Goal: Information Seeking & Learning: Learn about a topic

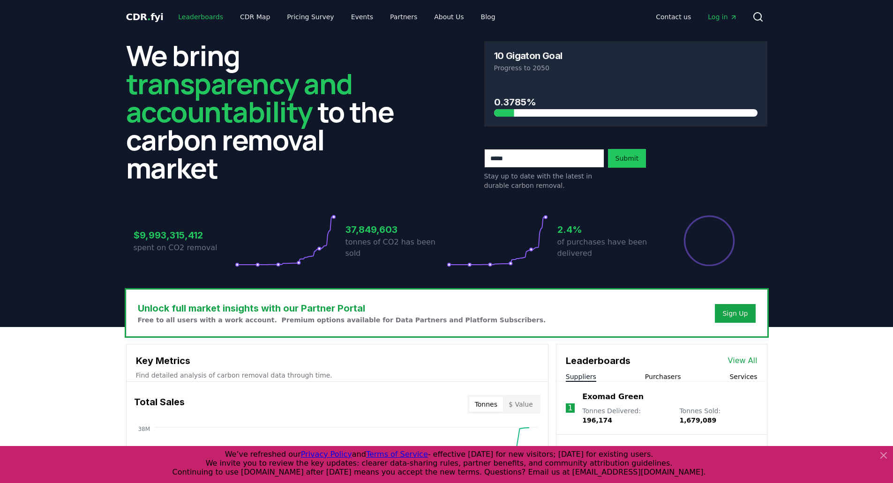
click at [209, 22] on link "Leaderboards" at bounding box center [201, 16] width 60 height 17
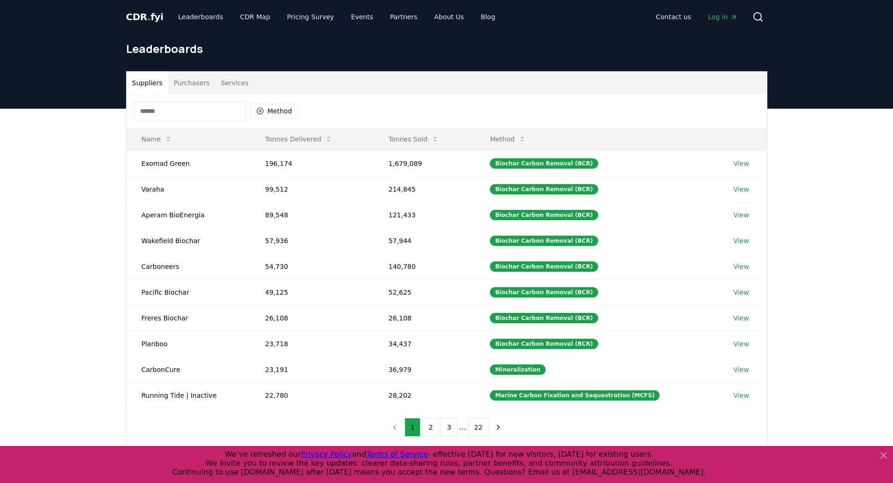
click at [206, 113] on input at bounding box center [190, 111] width 113 height 19
click at [196, 78] on button "Purchasers" at bounding box center [191, 83] width 47 height 23
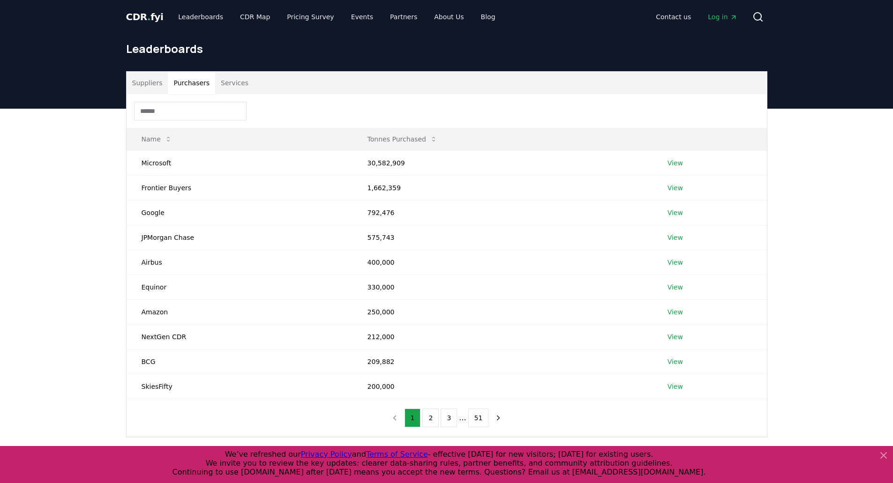
click at [185, 114] on input at bounding box center [190, 111] width 113 height 19
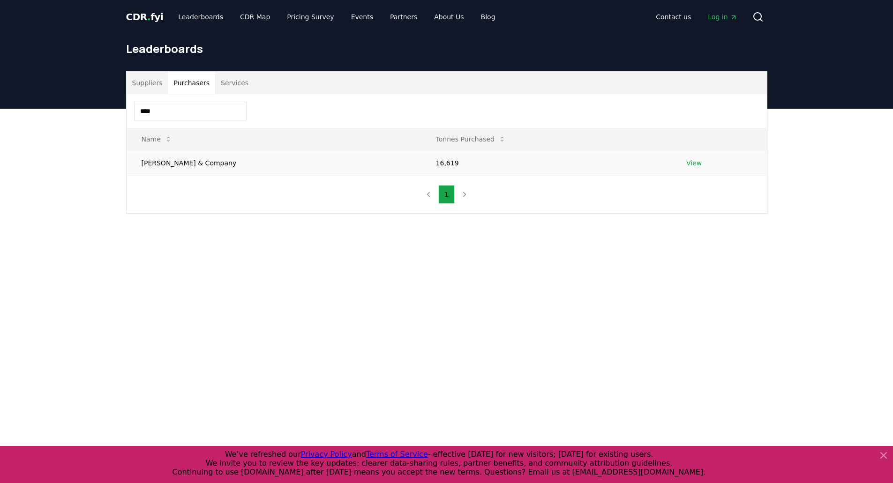
type input "****"
click at [163, 159] on td "[PERSON_NAME] & Company" at bounding box center [274, 163] width 294 height 25
click at [686, 161] on link "View" at bounding box center [693, 162] width 15 height 9
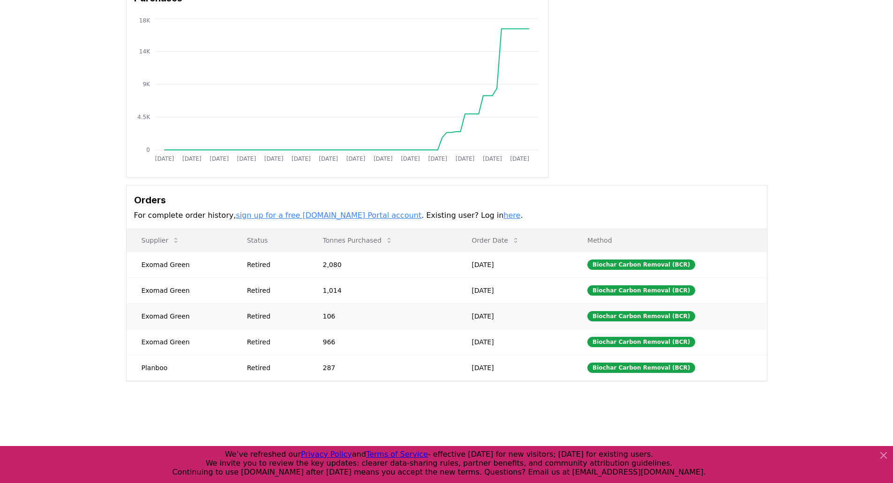
scroll to position [94, 0]
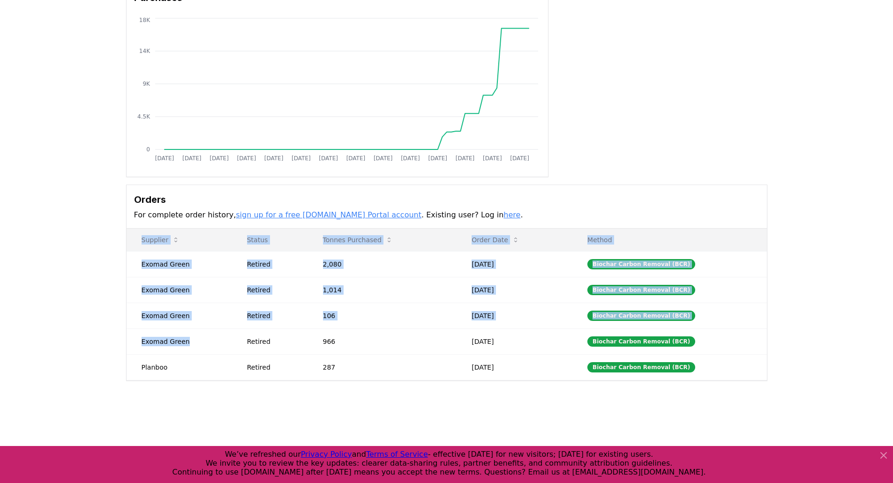
drag, startPoint x: 184, startPoint y: 344, endPoint x: 126, endPoint y: 342, distance: 58.6
click at [126, 342] on div "Orders For complete order history, sign up for a free CDR.fyi Portal account . …" at bounding box center [446, 283] width 641 height 196
click at [156, 338] on td "Exomad Green" at bounding box center [180, 342] width 106 height 26
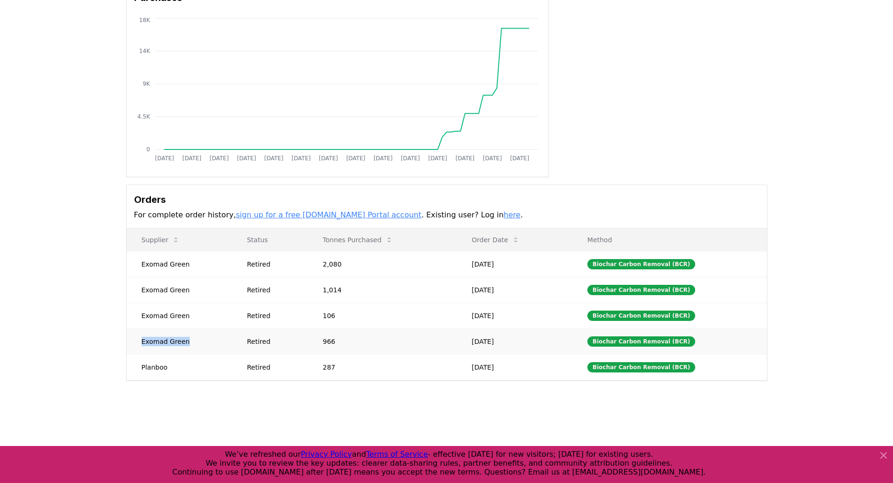
drag, startPoint x: 185, startPoint y: 341, endPoint x: 142, endPoint y: 343, distance: 43.7
click at [142, 343] on td "Exomad Green" at bounding box center [180, 342] width 106 height 26
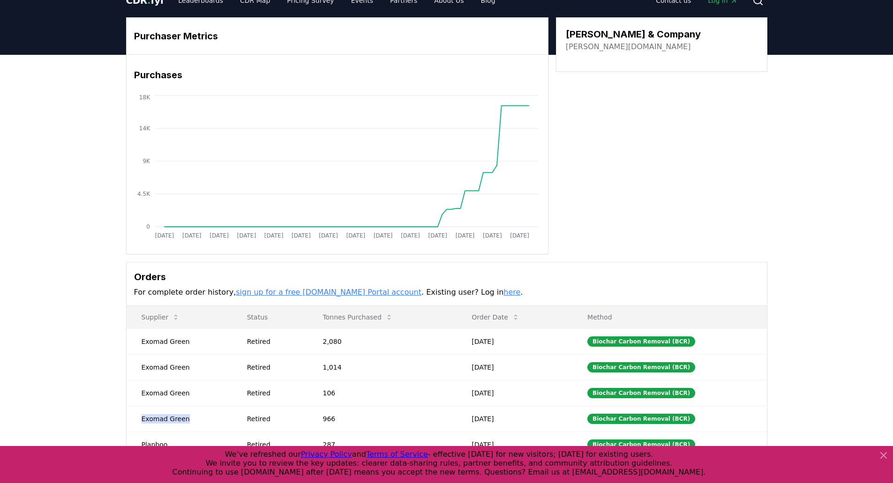
scroll to position [0, 0]
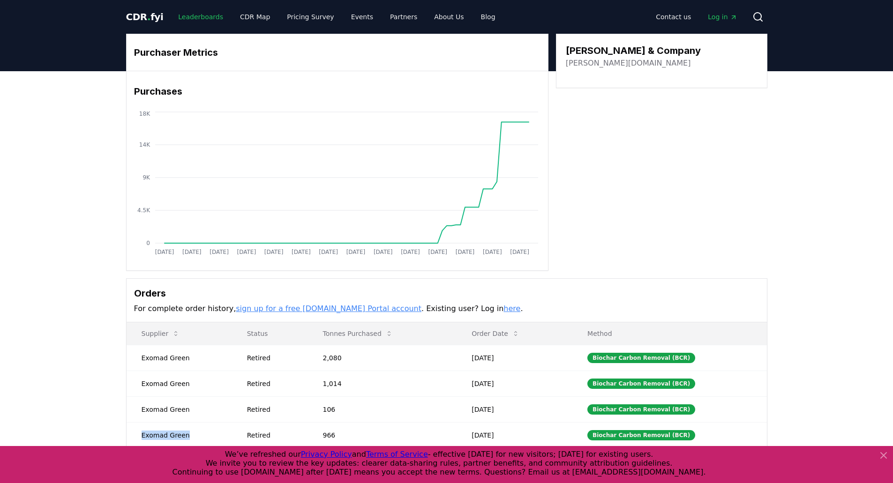
click at [177, 16] on link "Leaderboards" at bounding box center [201, 16] width 60 height 17
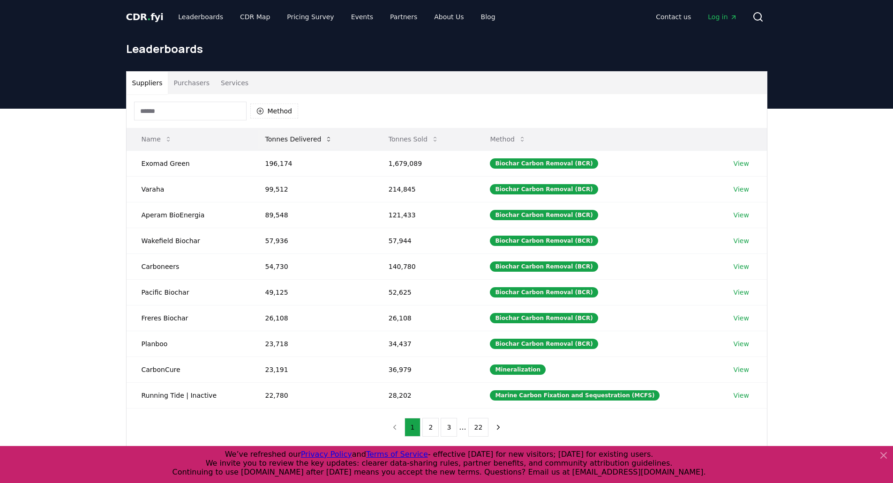
click at [323, 144] on button "Tonnes Delivered" at bounding box center [299, 139] width 83 height 19
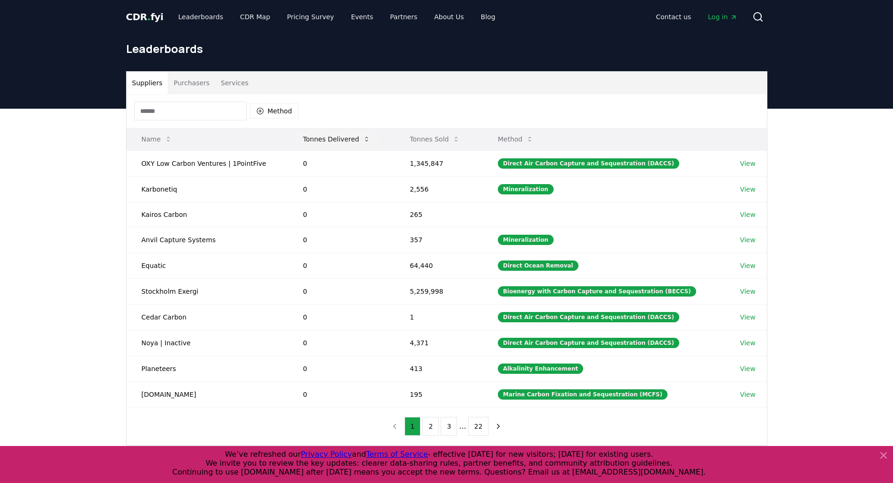
click at [322, 144] on button "Tonnes Delivered" at bounding box center [336, 139] width 83 height 19
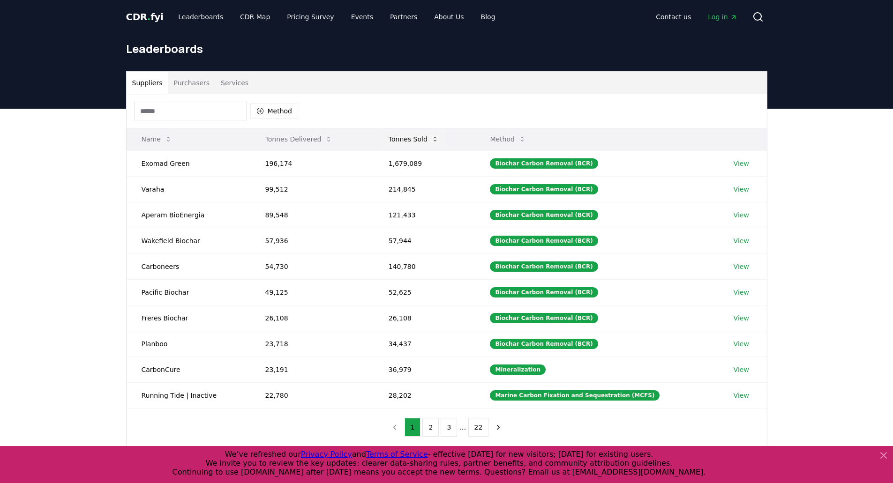
click at [438, 135] on button "Tonnes Sold" at bounding box center [413, 139] width 65 height 19
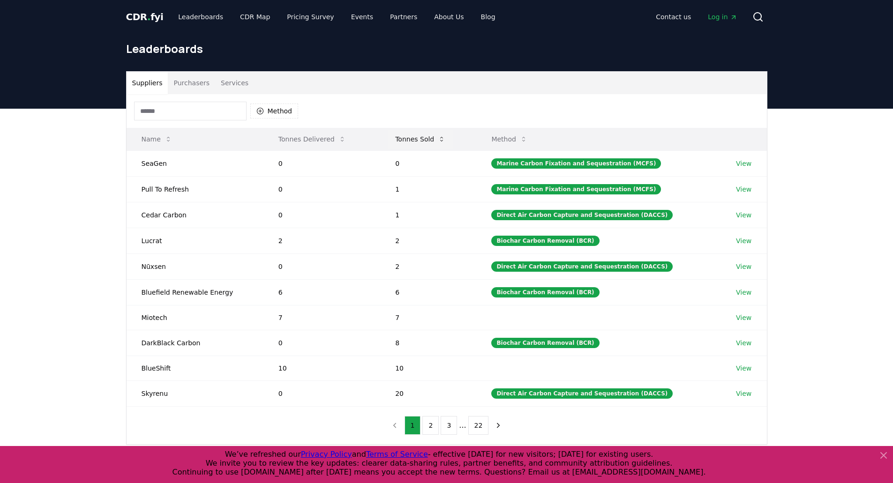
click at [437, 136] on button "Tonnes Sold" at bounding box center [420, 139] width 65 height 19
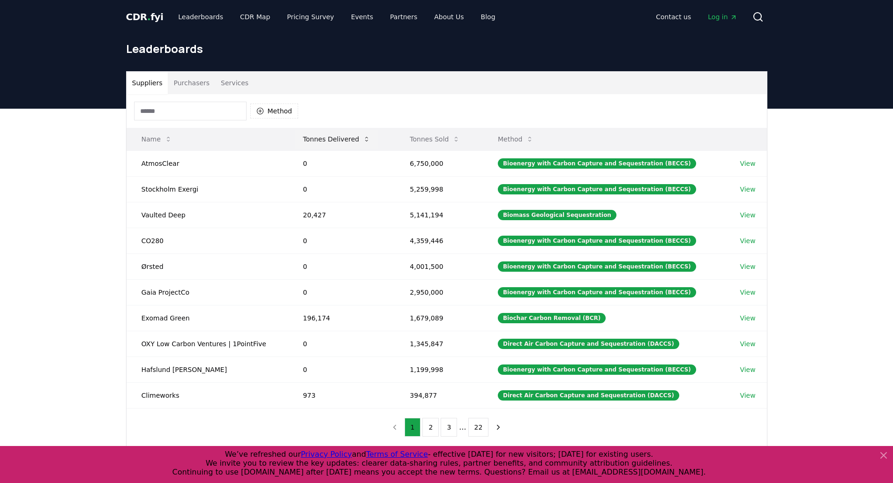
click at [337, 141] on button "Tonnes Delivered" at bounding box center [336, 139] width 83 height 19
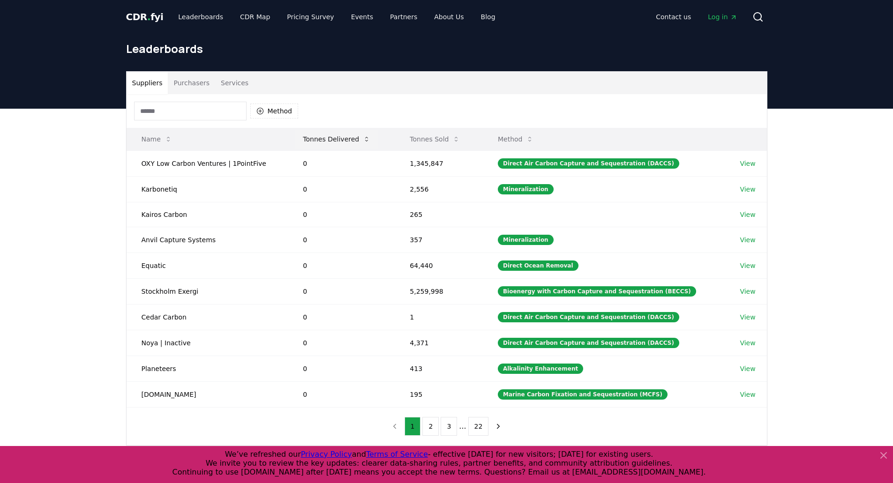
click at [337, 141] on button "Tonnes Delivered" at bounding box center [336, 139] width 83 height 19
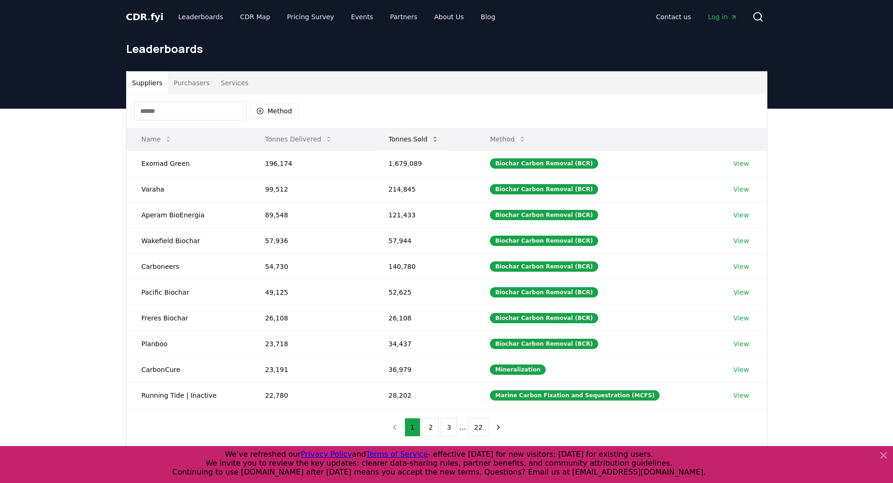
click at [425, 145] on button "Tonnes Sold" at bounding box center [413, 139] width 65 height 19
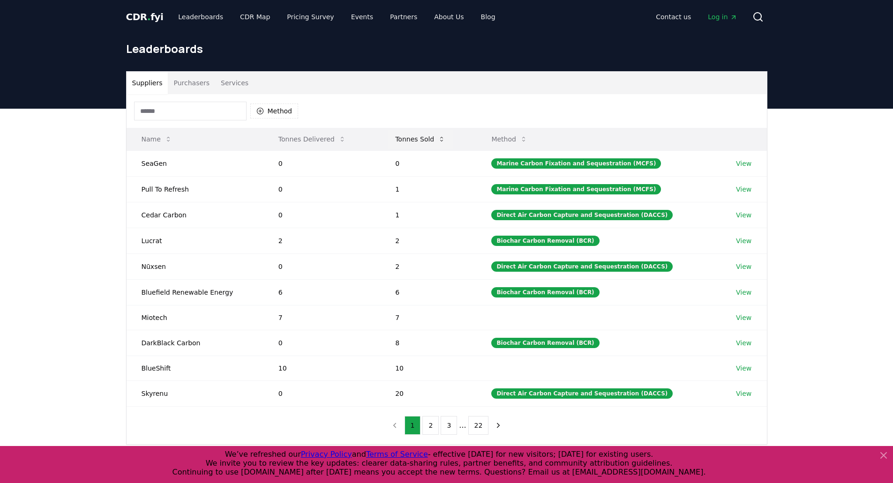
click at [425, 145] on button "Tonnes Sold" at bounding box center [420, 139] width 65 height 19
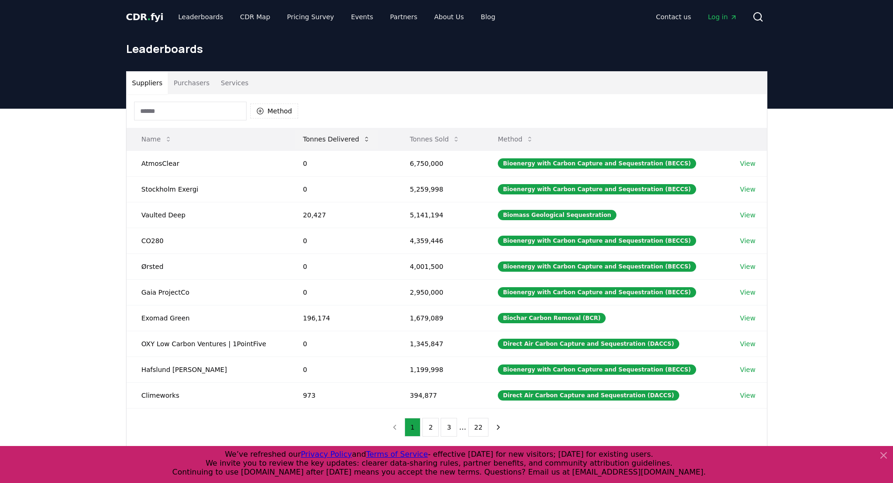
click at [333, 135] on button "Tonnes Delivered" at bounding box center [336, 139] width 83 height 19
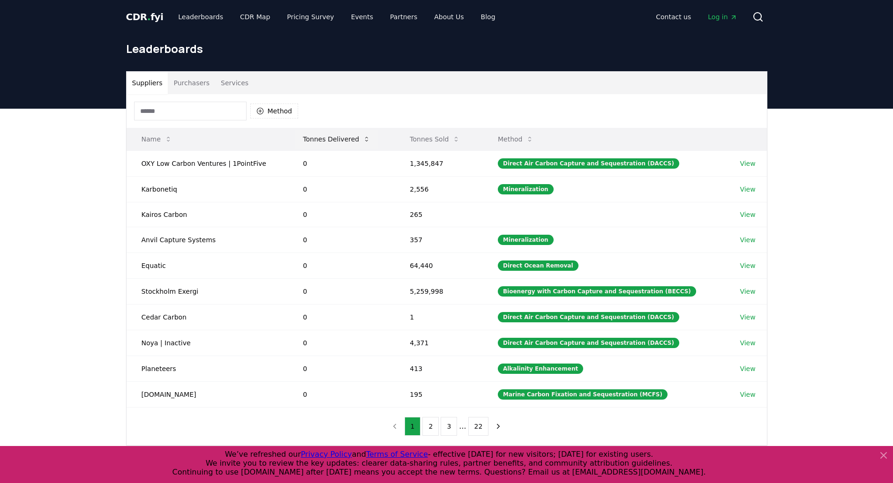
click at [323, 131] on button "Tonnes Delivered" at bounding box center [336, 139] width 83 height 19
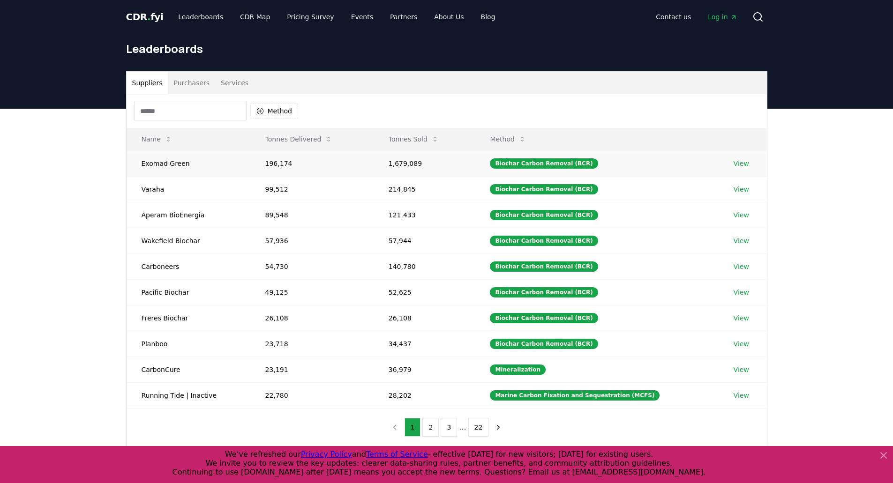
click at [156, 163] on td "Exomad Green" at bounding box center [189, 164] width 124 height 26
click at [153, 160] on td "Exomad Green" at bounding box center [189, 164] width 124 height 26
click at [153, 165] on td "Exomad Green" at bounding box center [189, 164] width 124 height 26
click at [186, 112] on input at bounding box center [190, 111] width 113 height 19
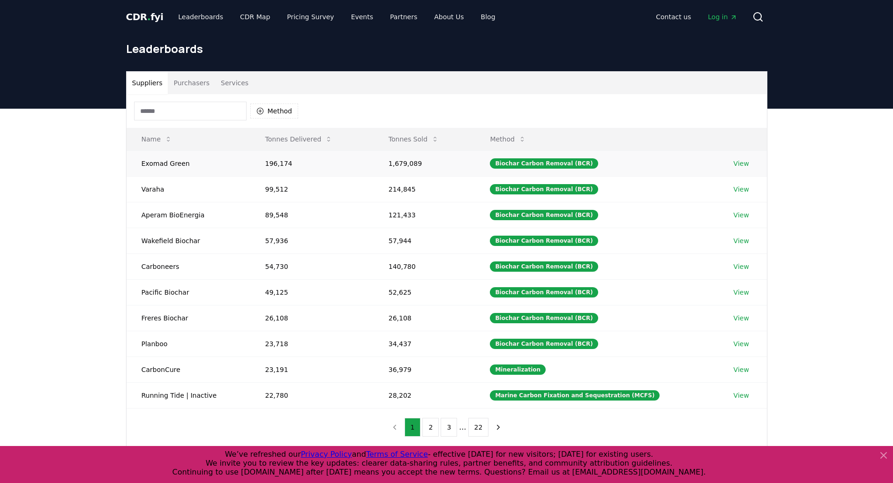
click at [167, 166] on td "Exomad Green" at bounding box center [189, 164] width 124 height 26
click at [178, 166] on td "Exomad Green" at bounding box center [189, 164] width 124 height 26
drag, startPoint x: 143, startPoint y: 163, endPoint x: 204, endPoint y: 159, distance: 61.1
click at [204, 159] on td "Exomad Green" at bounding box center [189, 164] width 124 height 26
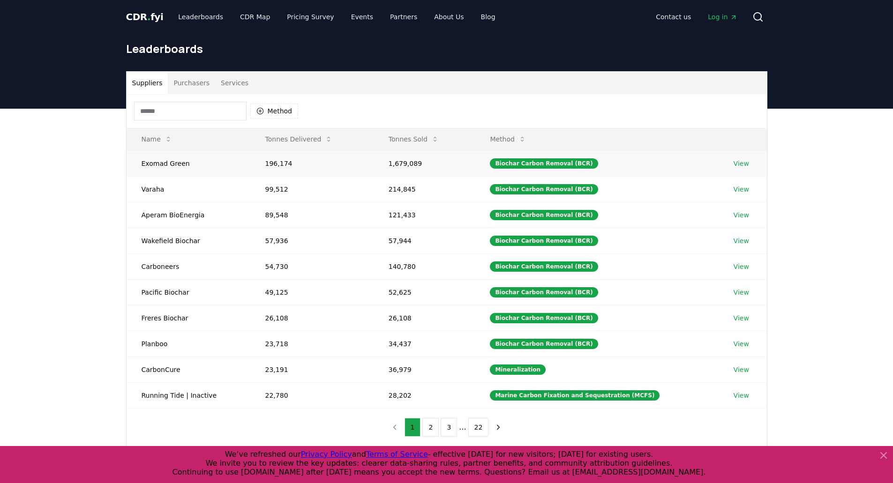
click at [738, 170] on td "View" at bounding box center [743, 164] width 48 height 26
click at [738, 166] on link "View" at bounding box center [741, 163] width 15 height 9
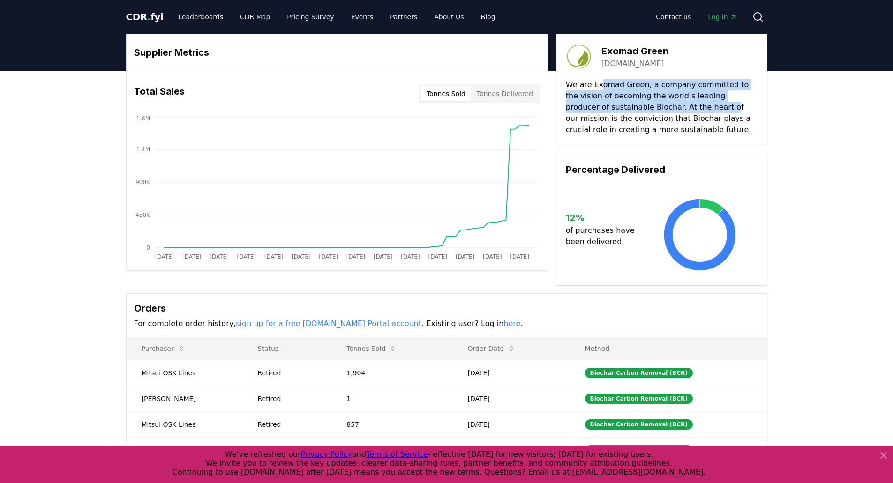
drag, startPoint x: 615, startPoint y: 85, endPoint x: 672, endPoint y: 118, distance: 66.0
click at [680, 106] on p "We are Exomad Green, a company committed to the vision of becoming the world s …" at bounding box center [662, 107] width 192 height 56
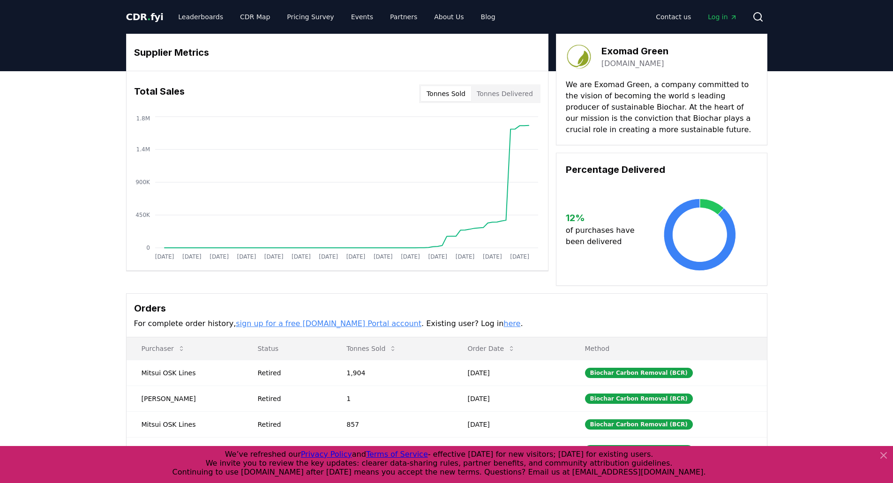
click at [672, 119] on p "We are Exomad Green, a company committed to the vision of becoming the world s …" at bounding box center [662, 107] width 192 height 56
